Goal: Find specific page/section: Find specific page/section

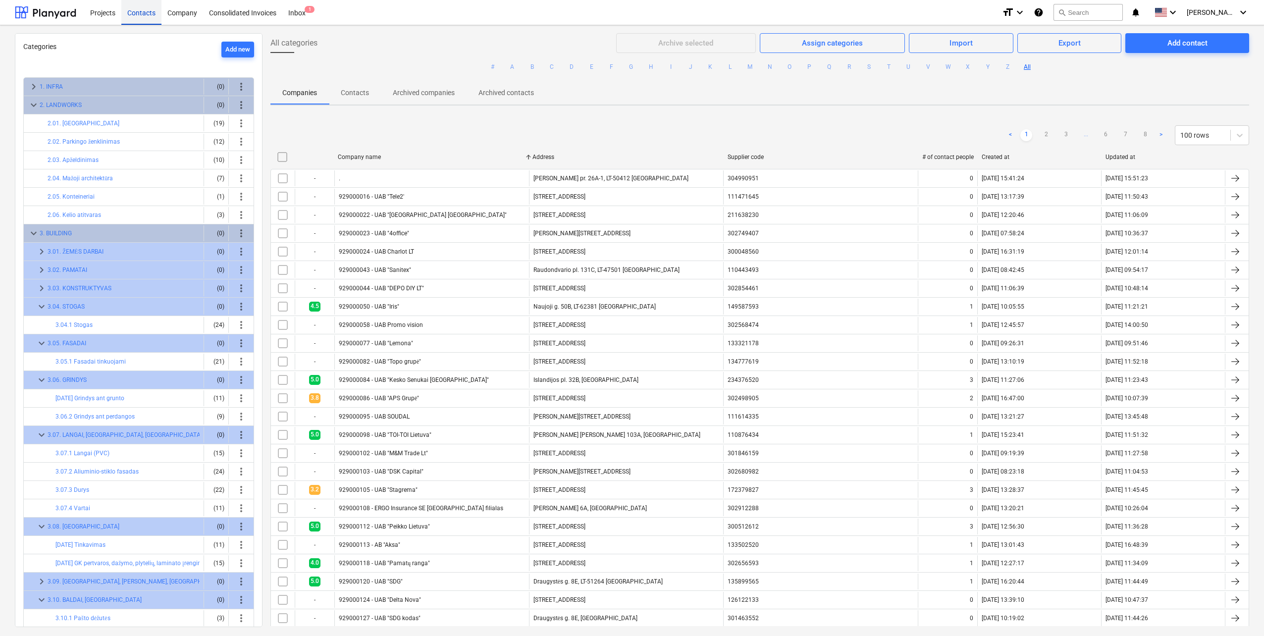
click at [141, 14] on div "Contacts" at bounding box center [141, 12] width 40 height 25
click at [44, 17] on div at bounding box center [45, 12] width 61 height 25
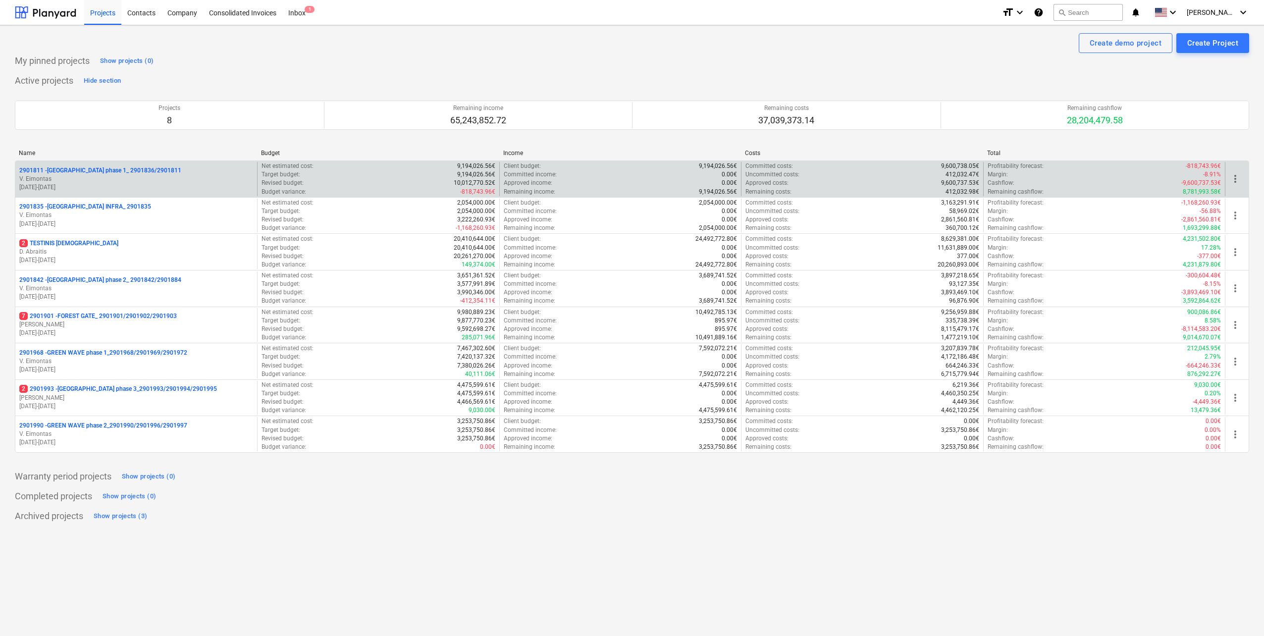
click at [171, 173] on div "2901811 - [GEOGRAPHIC_DATA] phase 1_ 2901836/2901811" at bounding box center [136, 170] width 234 height 8
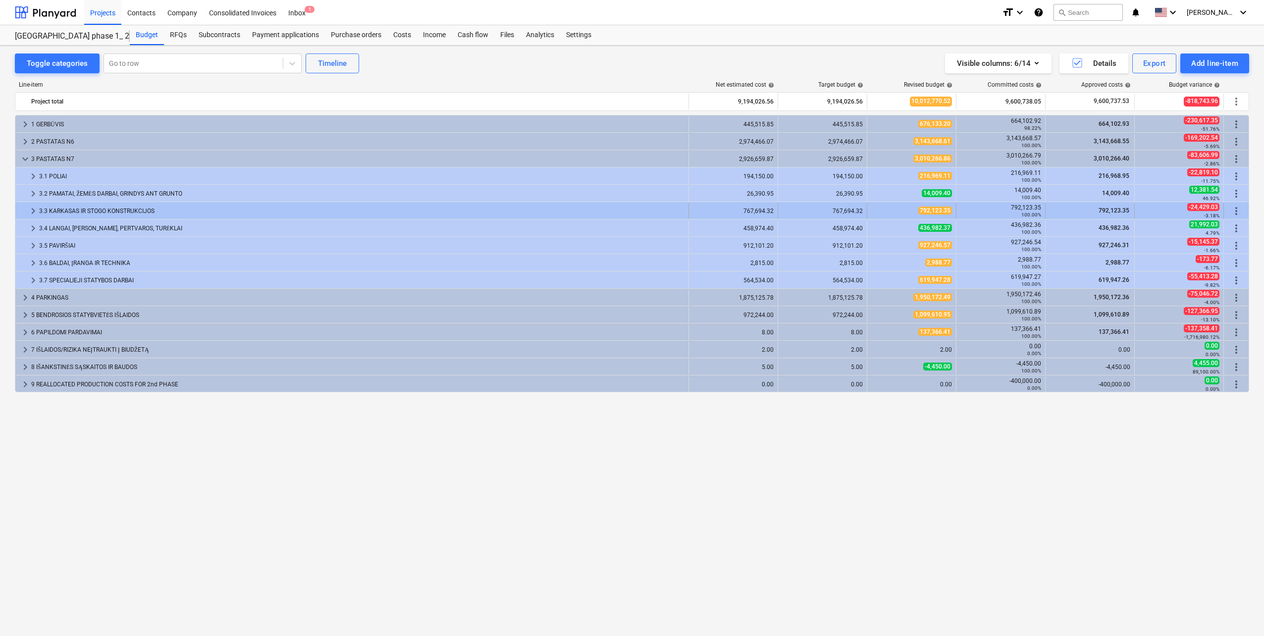
click at [30, 208] on span "keyboard_arrow_right" at bounding box center [33, 211] width 12 height 12
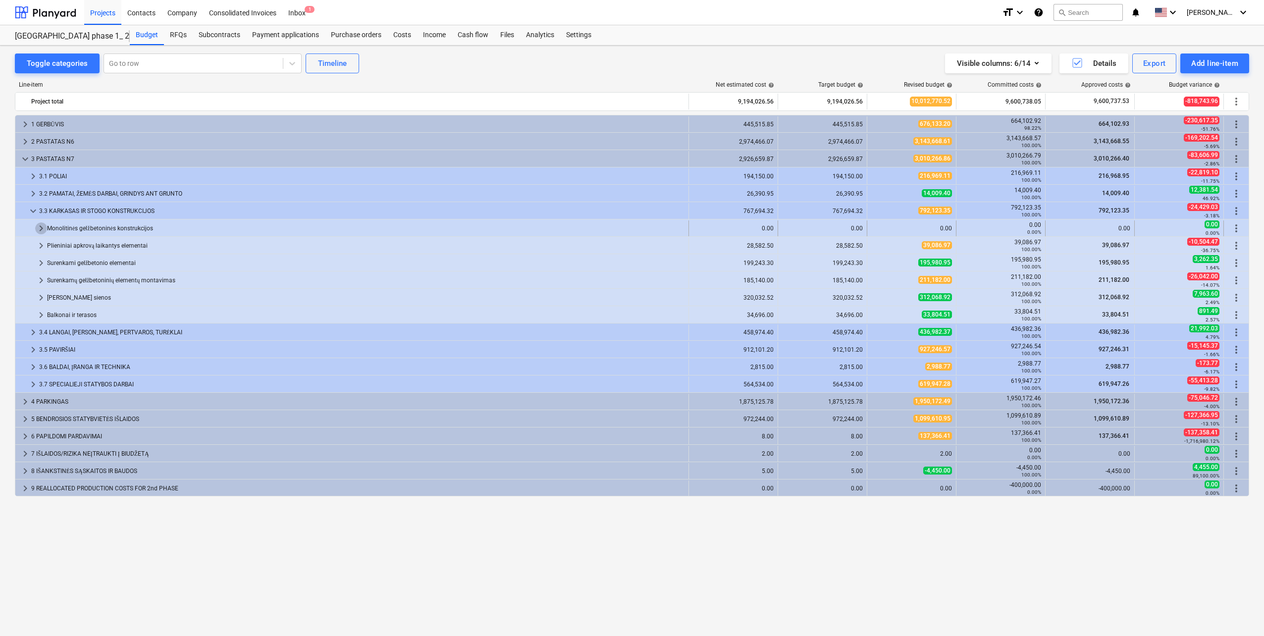
click at [37, 230] on span "keyboard_arrow_right" at bounding box center [41, 228] width 12 height 12
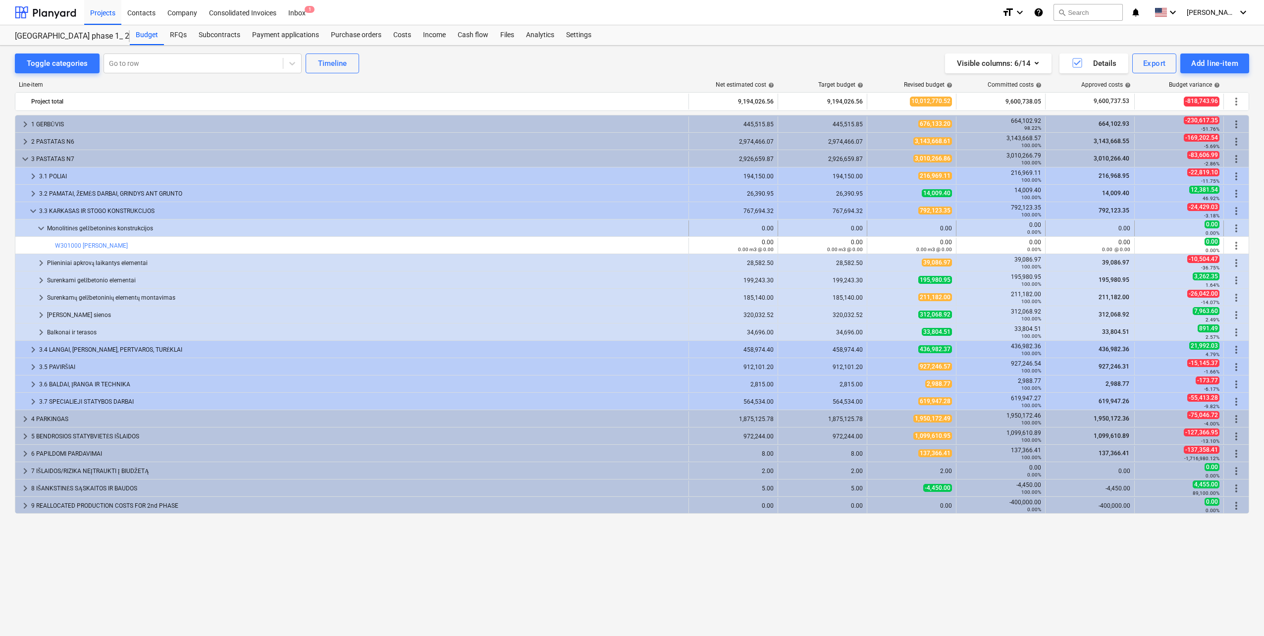
click at [38, 232] on span "keyboard_arrow_down" at bounding box center [41, 228] width 12 height 12
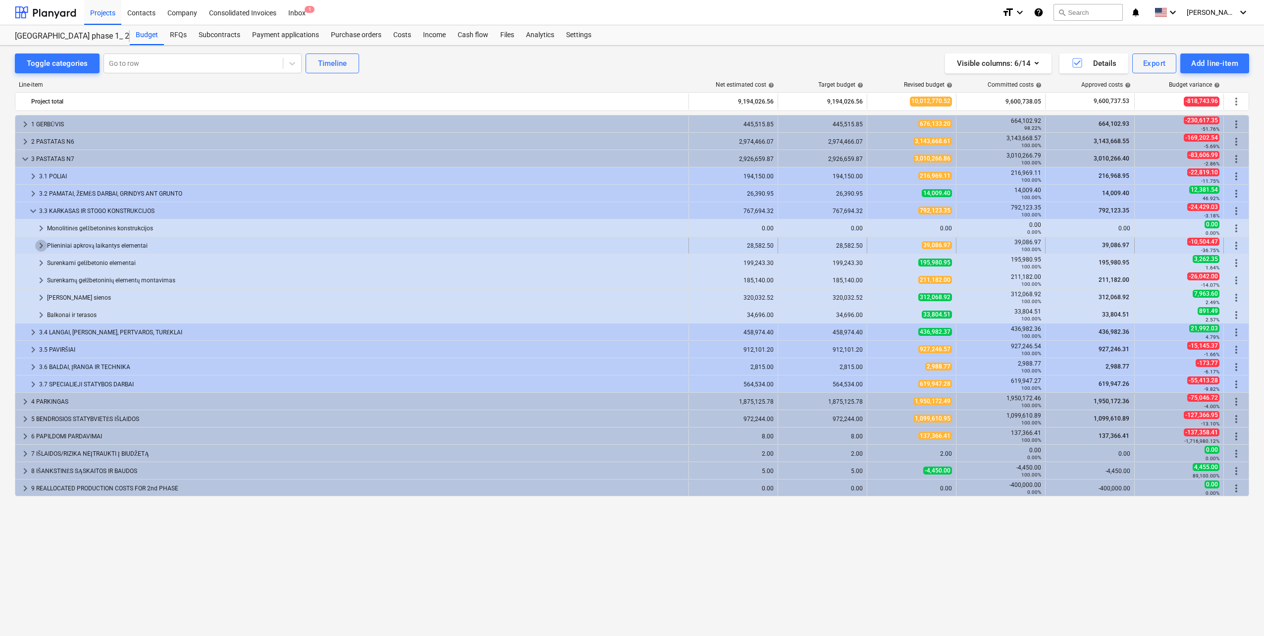
click at [38, 251] on span "keyboard_arrow_right" at bounding box center [41, 246] width 12 height 12
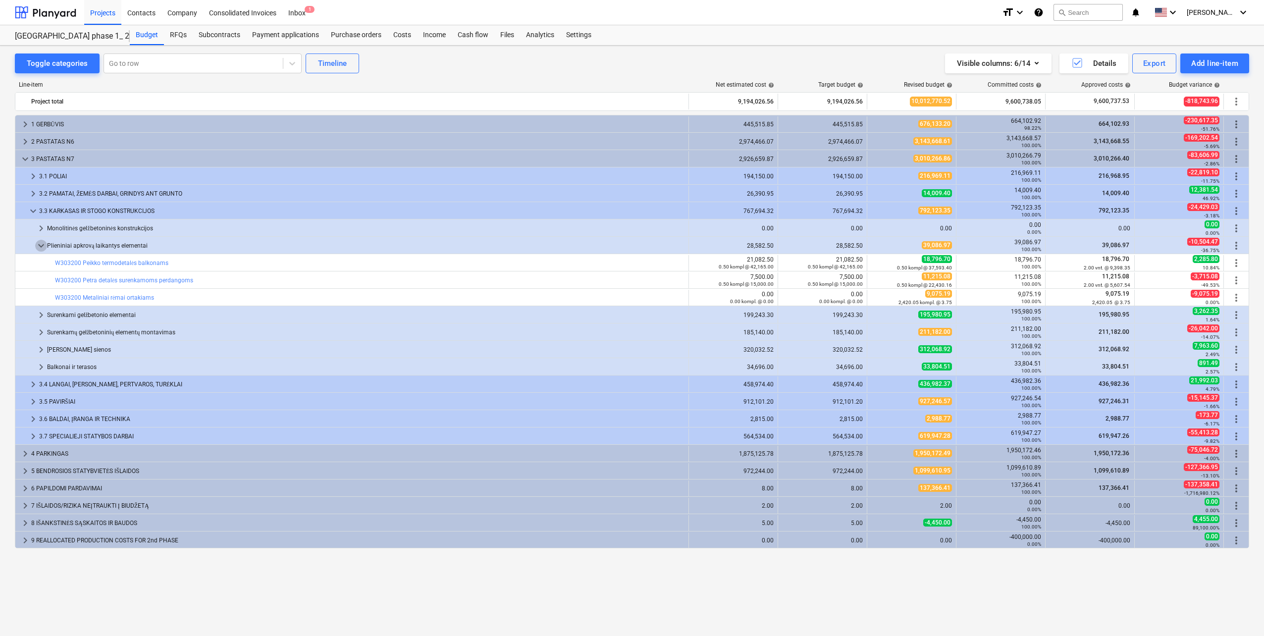
click at [38, 251] on span "keyboard_arrow_down" at bounding box center [41, 246] width 12 height 12
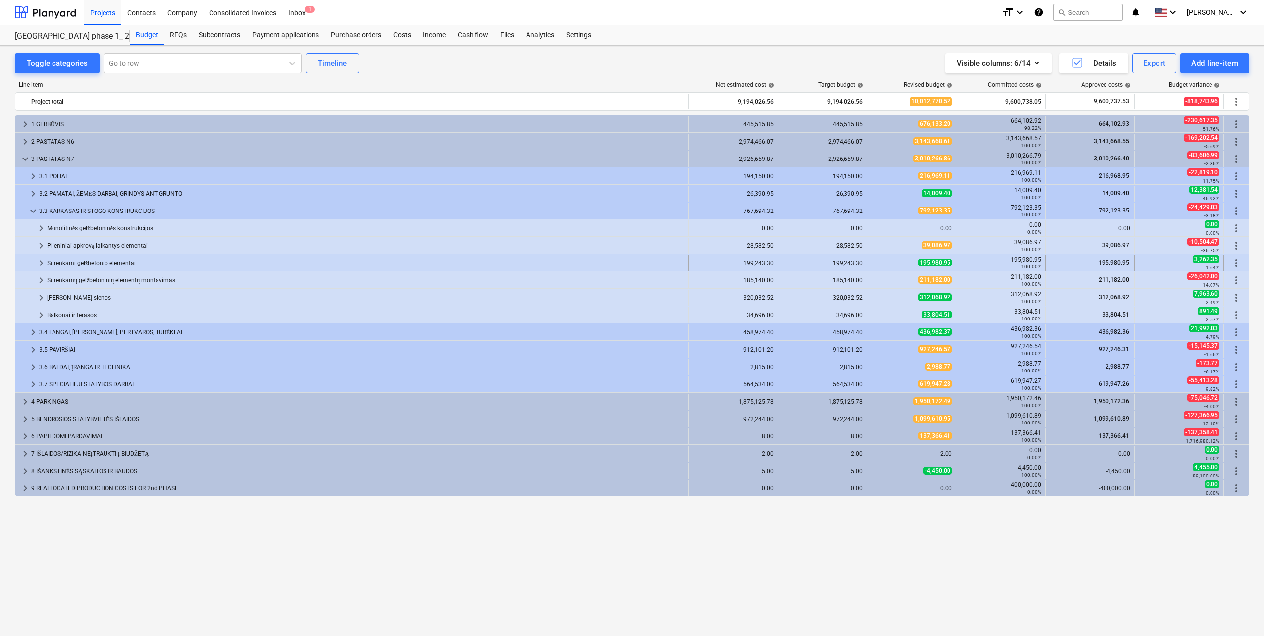
click at [38, 261] on span "keyboard_arrow_right" at bounding box center [41, 263] width 12 height 12
